Goal: Download file/media

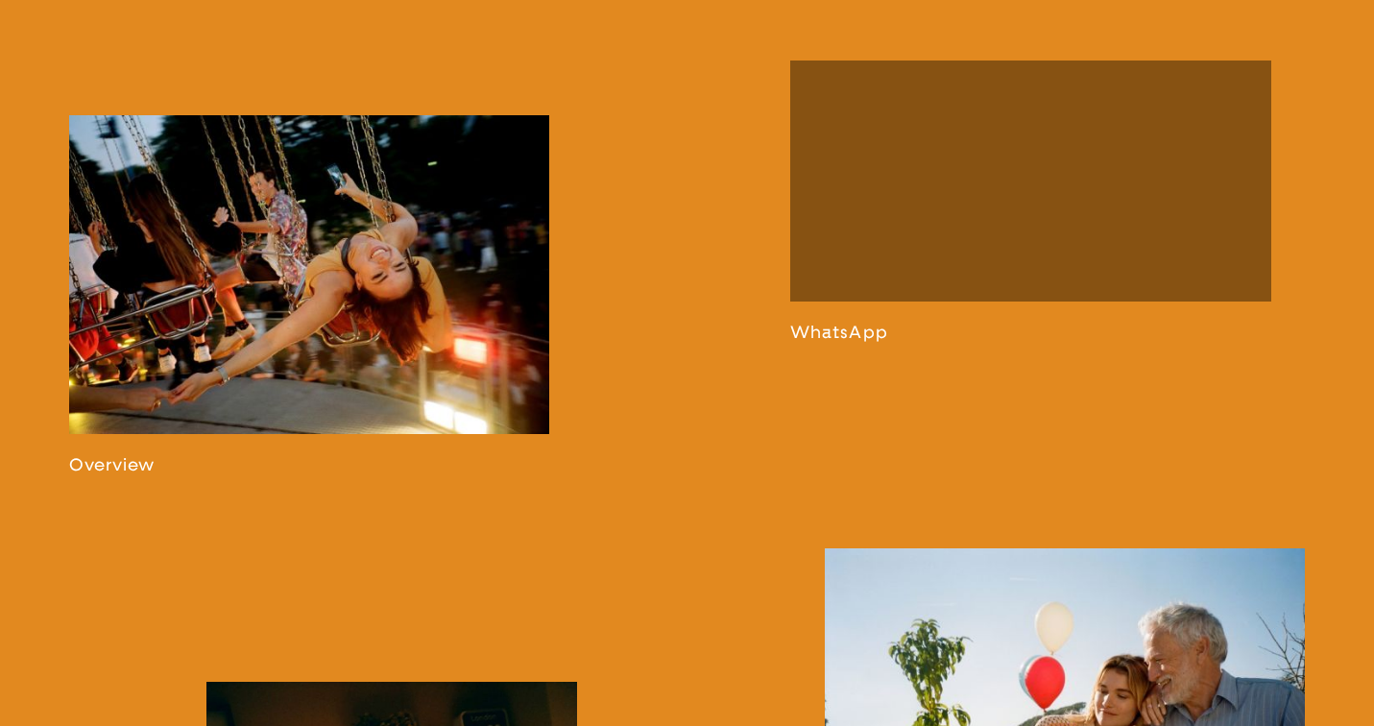
scroll to position [1257, 0]
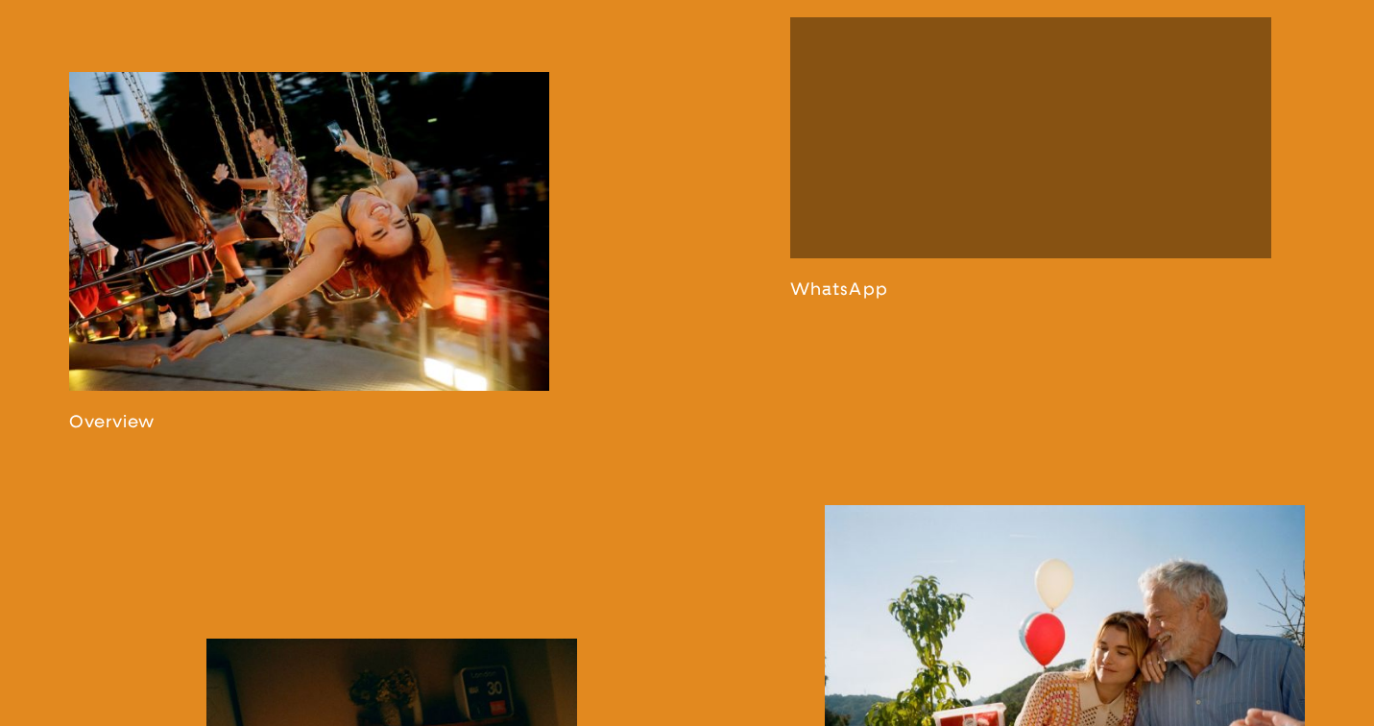
click at [379, 337] on link at bounding box center [309, 252] width 481 height 360
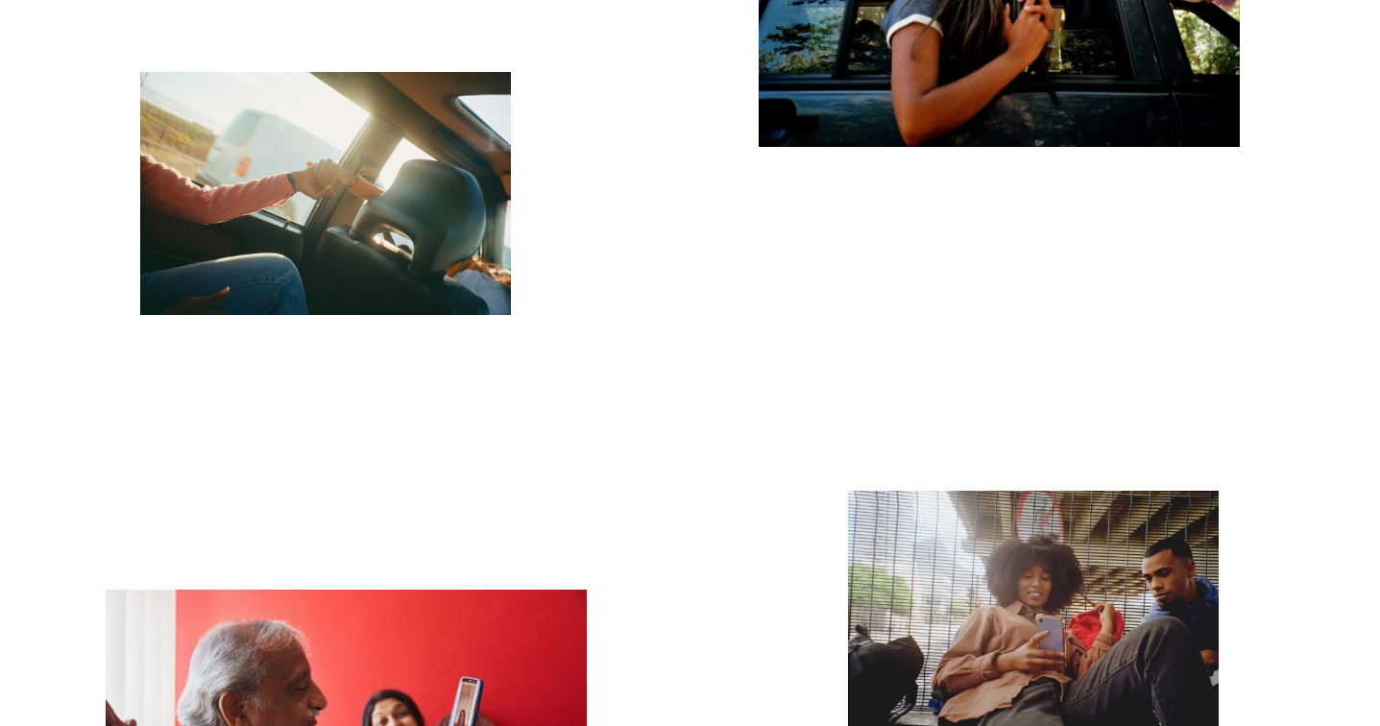
scroll to position [2272, 0]
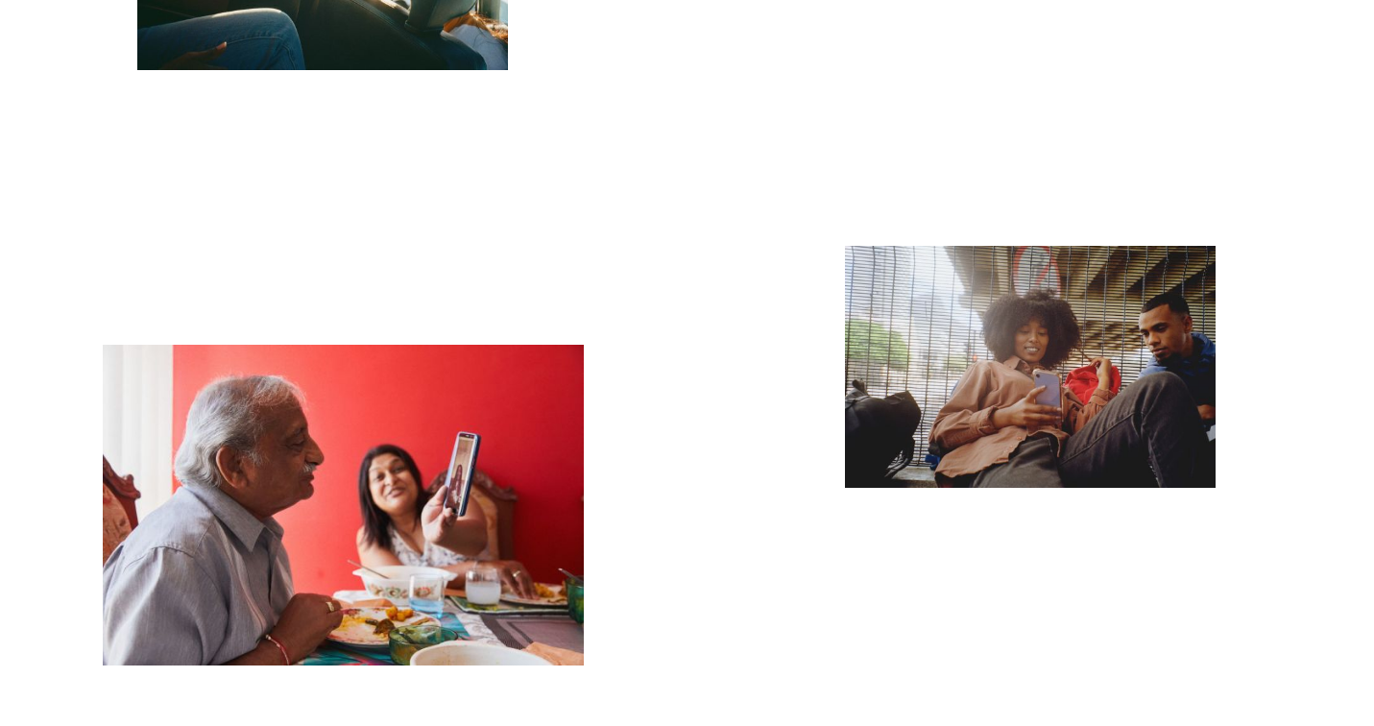
click at [1037, 383] on img "button" at bounding box center [1030, 367] width 371 height 242
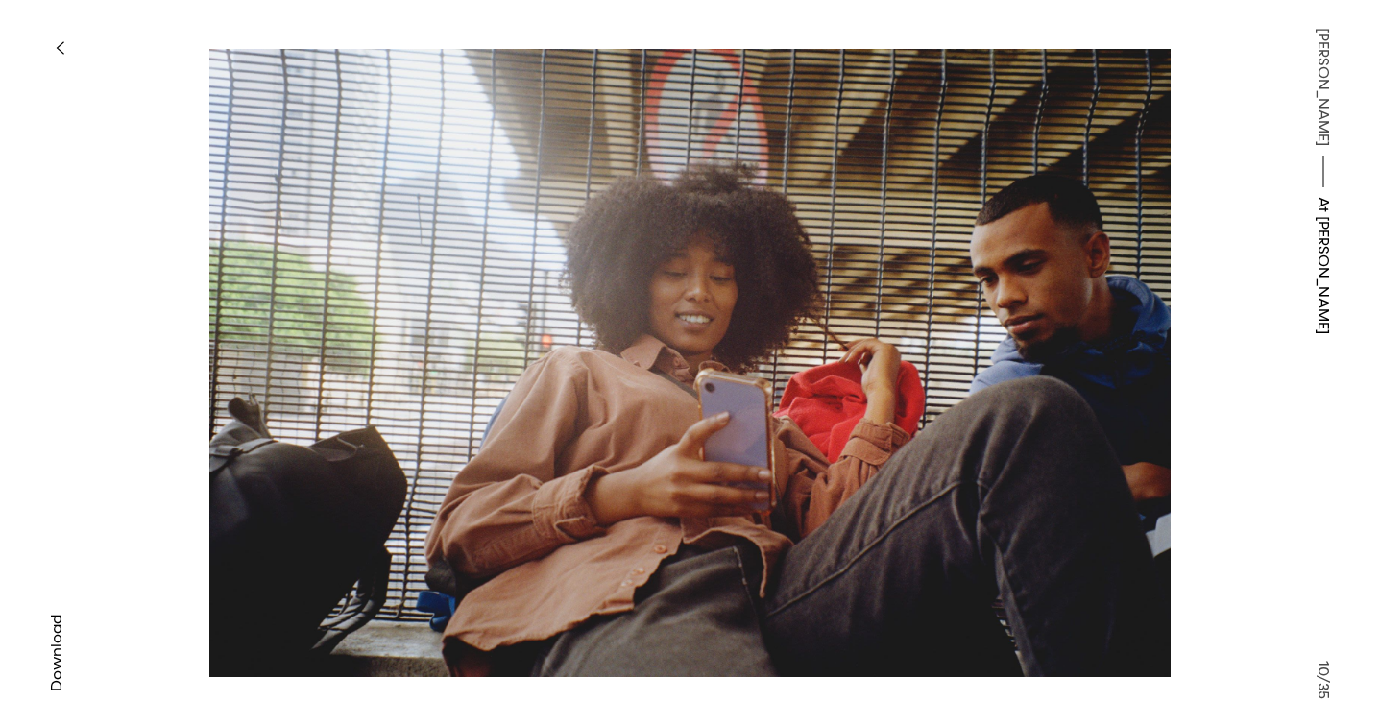
click at [1218, 229] on div "Download" at bounding box center [689, 363] width 1153 height 670
click at [62, 40] on icon "button" at bounding box center [60, 47] width 9 height 15
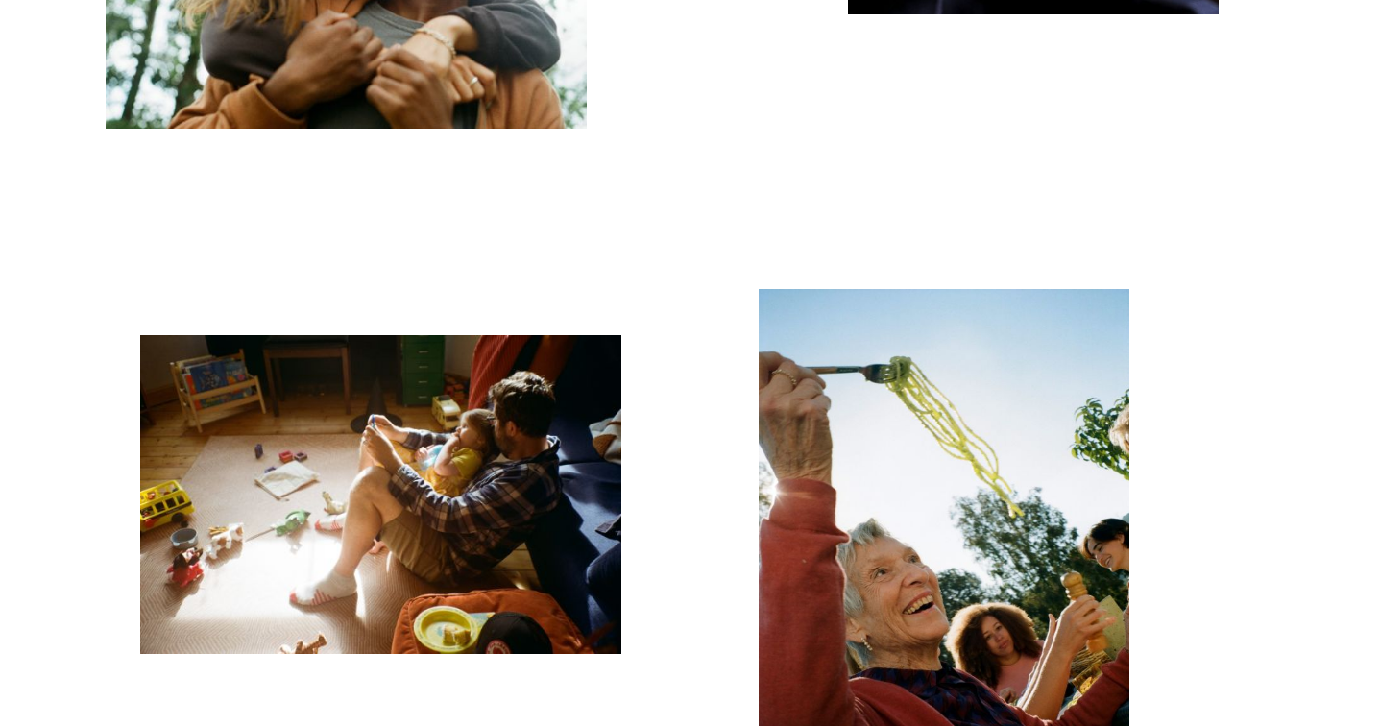
scroll to position [4341, 0]
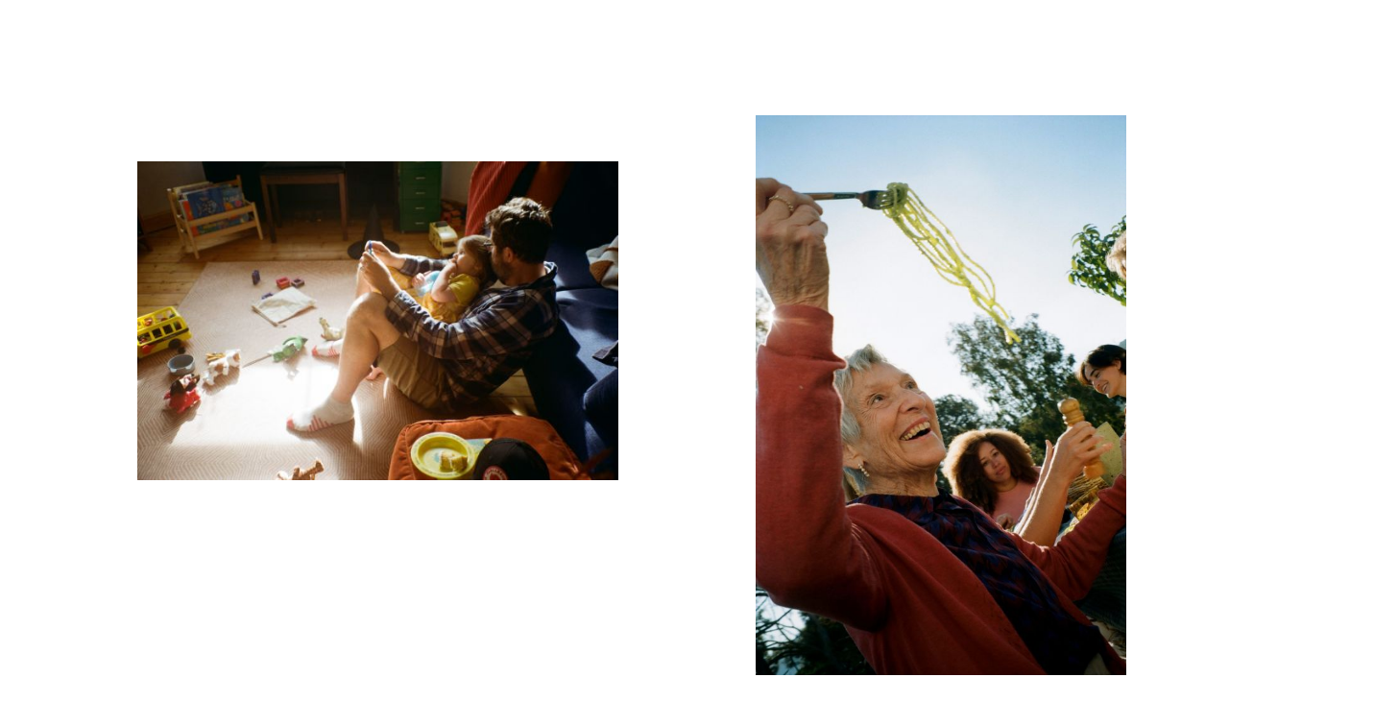
click at [565, 357] on img "button" at bounding box center [377, 320] width 481 height 319
